Goal: Find specific page/section: Find specific page/section

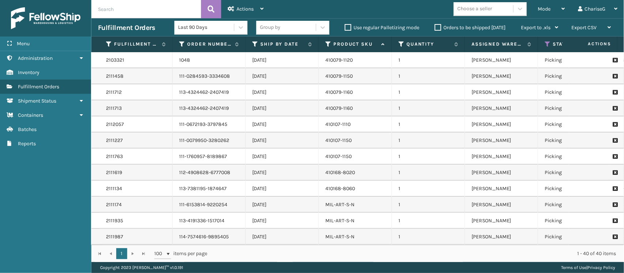
scroll to position [0, 7]
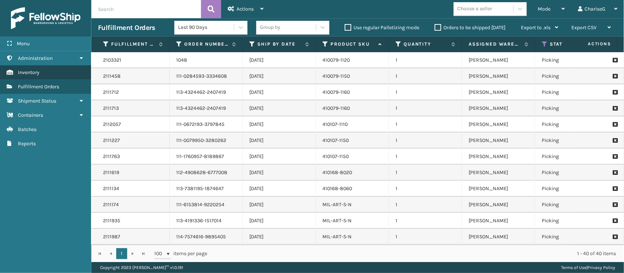
click at [43, 72] on link "Inventory" at bounding box center [45, 72] width 91 height 14
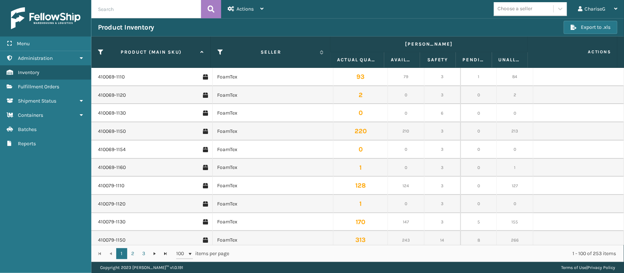
click at [132, 10] on input "text" at bounding box center [146, 9] width 110 height 18
type input "ART"
